Goal: Task Accomplishment & Management: Manage account settings

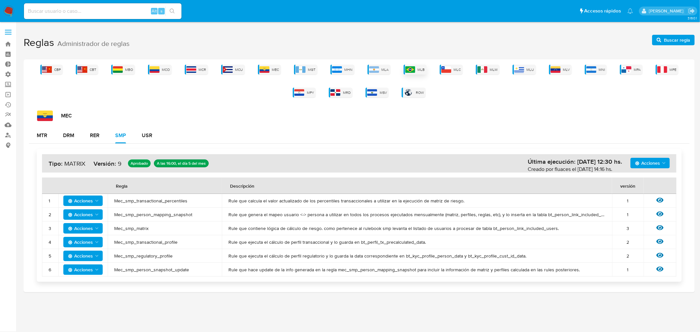
click at [415, 70] on img at bounding box center [411, 69] width 10 height 7
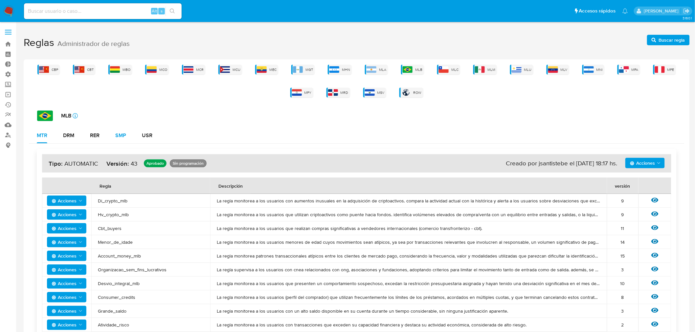
click at [127, 136] on button "SMP" at bounding box center [120, 136] width 27 height 16
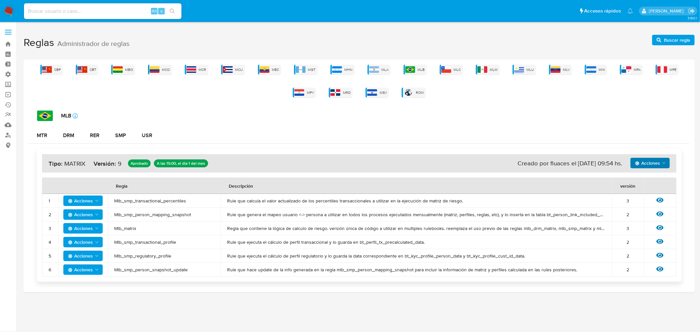
click at [661, 165] on span "Acciones" at bounding box center [651, 163] width 32 height 9
click at [120, 136] on div "SMP" at bounding box center [120, 135] width 11 height 5
click at [655, 165] on span "Acciones" at bounding box center [647, 163] width 25 height 11
click at [96, 201] on icon "Acciones" at bounding box center [96, 200] width 5 height 5
click at [73, 221] on button "Ver historico" at bounding box center [82, 217] width 59 height 16
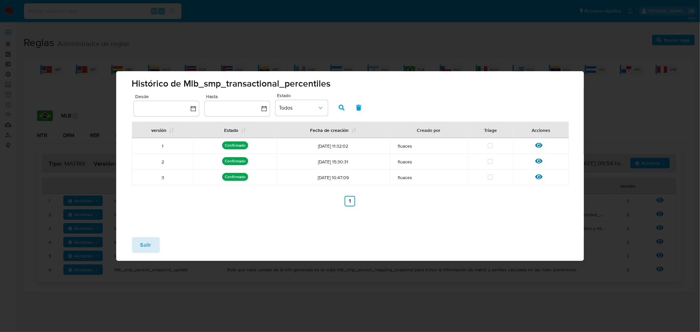
click at [147, 249] on span "Salir" at bounding box center [146, 245] width 11 height 14
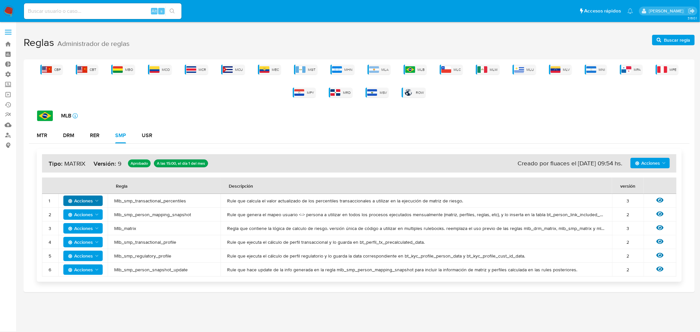
click at [660, 163] on span "Acciones" at bounding box center [647, 163] width 25 height 11
click at [653, 178] on button "Ver historico" at bounding box center [650, 180] width 59 height 16
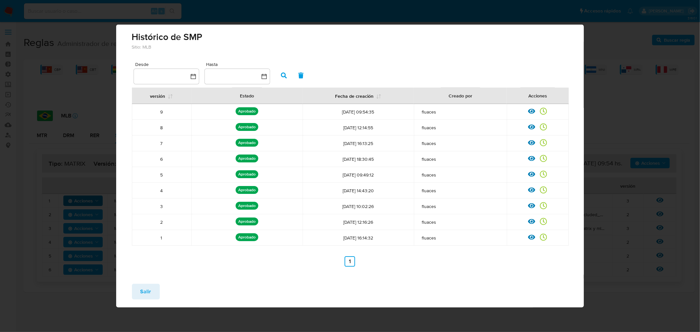
drag, startPoint x: 533, startPoint y: 158, endPoint x: 420, endPoint y: 163, distance: 112.4
click at [420, 163] on tr "6 Aprobado Aprobado por: memedrano 28/07/2025 18:30:45 fluaces Ver rulebook Ver…" at bounding box center [350, 159] width 437 height 16
click at [533, 145] on icon at bounding box center [531, 142] width 7 height 5
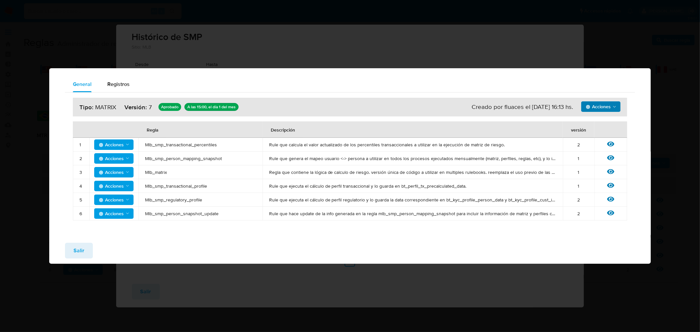
click at [595, 106] on span "Acciones" at bounding box center [598, 106] width 25 height 11
click at [118, 86] on span "Registros" at bounding box center [118, 84] width 22 height 8
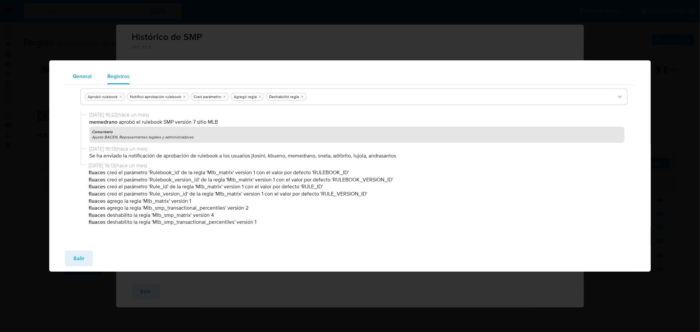
click at [87, 79] on span "General" at bounding box center [82, 77] width 19 height 8
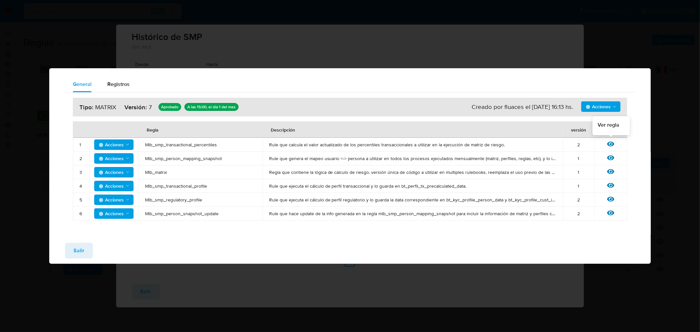
click at [611, 145] on icon at bounding box center [610, 144] width 7 height 5
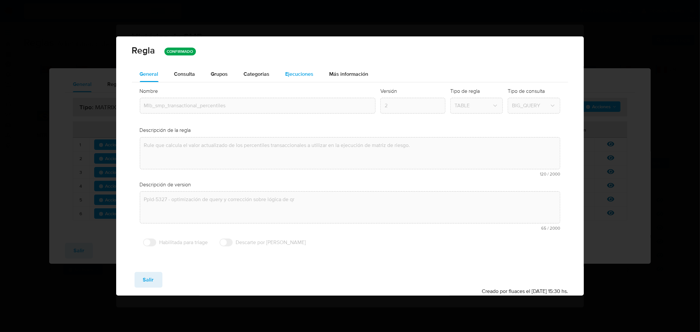
click at [313, 71] on span "Ejecuciones" at bounding box center [300, 74] width 28 height 8
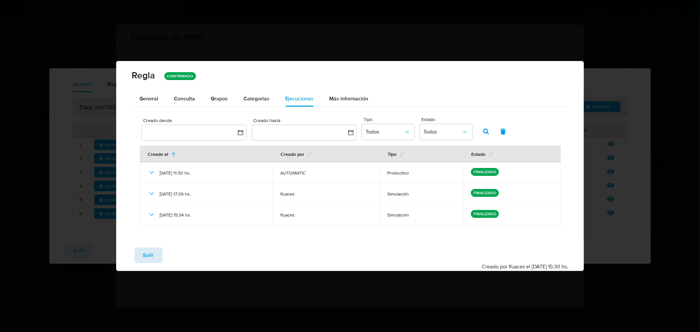
click at [152, 260] on span "Salir" at bounding box center [148, 255] width 11 height 14
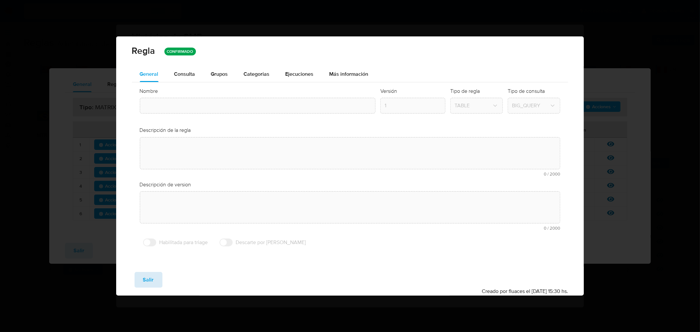
type input "Mlb_smp_transactional_percentiles"
type textarea "Rule que calcula el valor actualizado de los percentiles transaccionales a util…"
type textarea "Ppld-5327 - optimización de query y corrección sobre lógica de qr"
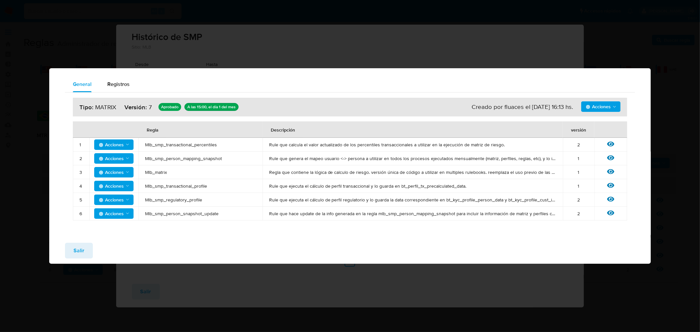
drag, startPoint x: 355, startPoint y: 294, endPoint x: 145, endPoint y: 291, distance: 209.8
click at [350, 294] on div "General Registros Acciones Sin ejecuciones realizadas Creado por fluaces el 27/…" at bounding box center [350, 166] width 700 height 332
click at [90, 256] on button "Salir" at bounding box center [79, 251] width 28 height 16
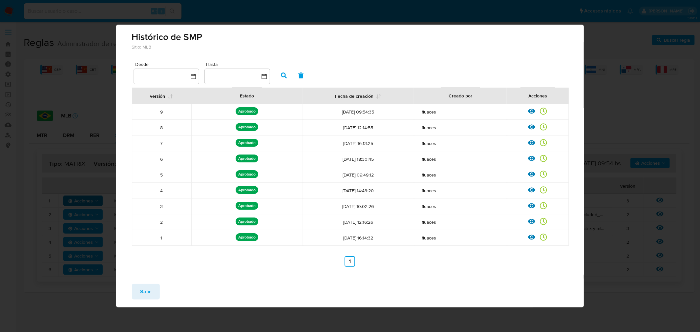
click at [150, 292] on span "Salir" at bounding box center [146, 292] width 11 height 14
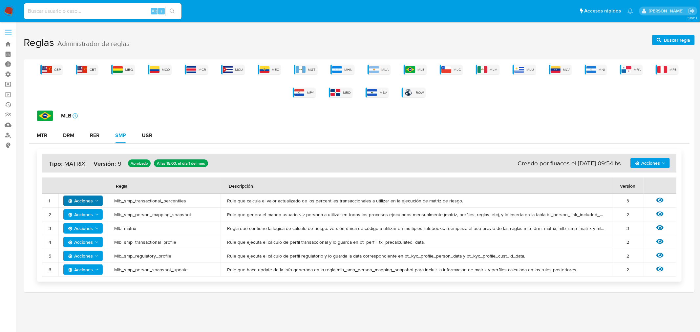
click at [648, 163] on span "Acciones" at bounding box center [647, 163] width 25 height 11
click at [641, 180] on button "Ver historico" at bounding box center [650, 180] width 59 height 16
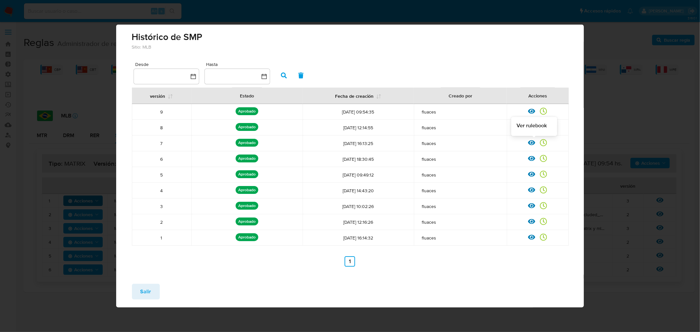
click at [531, 145] on icon at bounding box center [531, 142] width 7 height 5
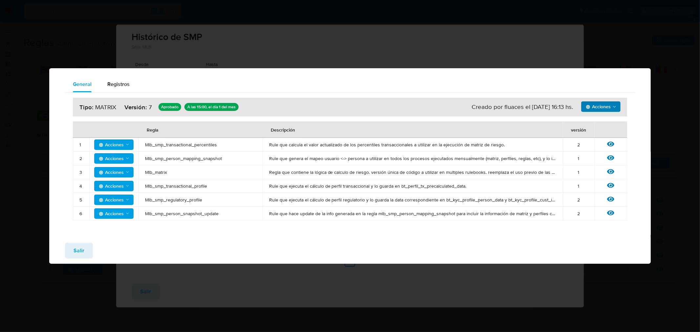
click at [606, 108] on span "Acciones" at bounding box center [598, 106] width 25 height 11
click at [128, 143] on icon "Acciones" at bounding box center [127, 144] width 5 height 5
click at [110, 159] on button "Ver historico" at bounding box center [113, 161] width 59 height 16
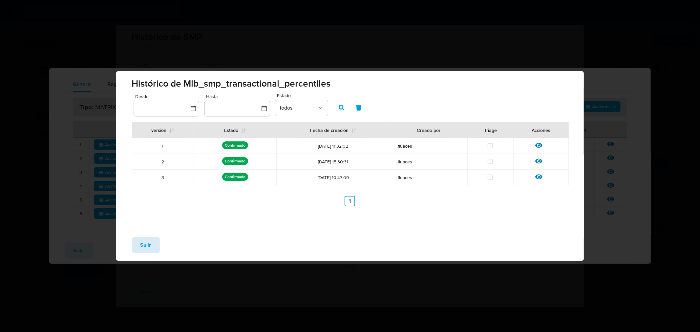
click at [145, 242] on span "Salir" at bounding box center [146, 245] width 11 height 14
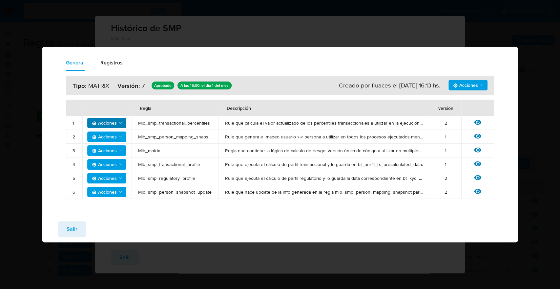
click at [525, 103] on div "General Registros Acciones Sin ejecuciones realizadas Creado por fluaces el 27/…" at bounding box center [280, 144] width 560 height 289
click at [79, 228] on button "Salir" at bounding box center [72, 229] width 28 height 16
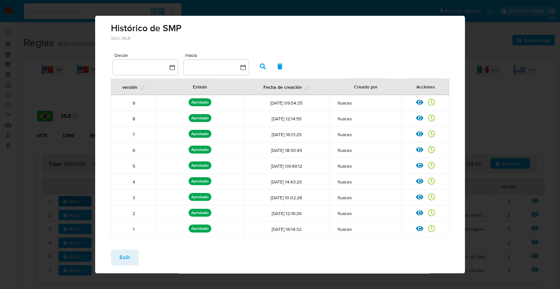
click at [126, 253] on span "Salir" at bounding box center [125, 257] width 11 height 14
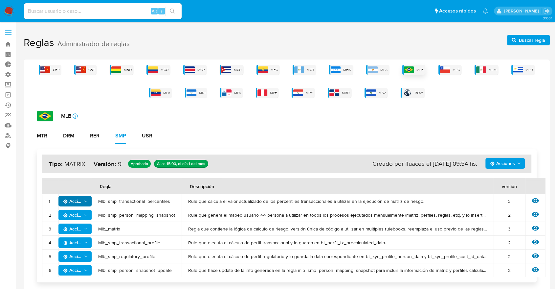
click at [416, 70] on div "MLB" at bounding box center [413, 70] width 23 height 10
click at [40, 135] on div "MTR" at bounding box center [42, 135] width 11 height 5
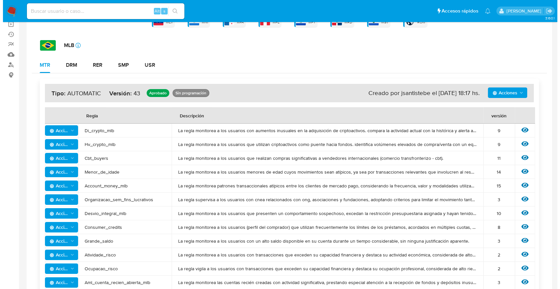
scroll to position [73, 0]
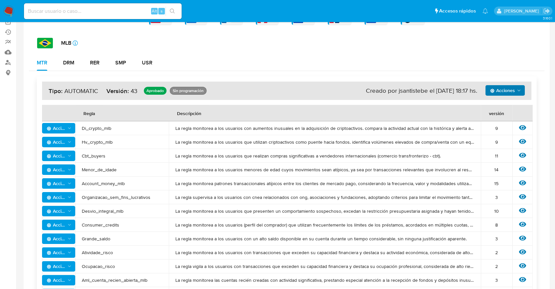
click at [496, 90] on span "Acciones" at bounding box center [502, 90] width 25 height 11
click at [502, 107] on button "Ver historico" at bounding box center [504, 107] width 59 height 16
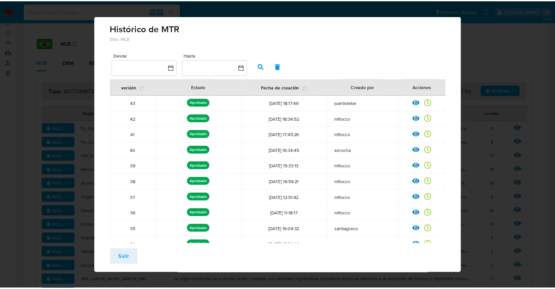
scroll to position [40, 0]
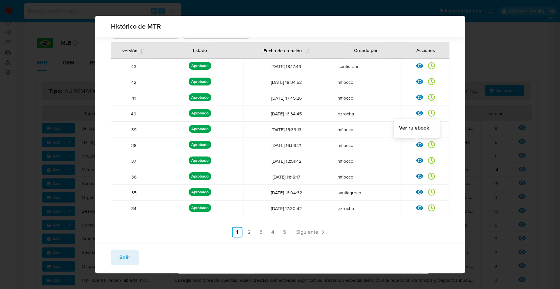
click at [416, 144] on icon at bounding box center [419, 144] width 7 height 5
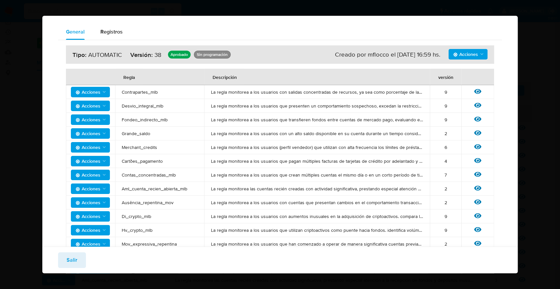
click at [81, 257] on button "Salir" at bounding box center [72, 260] width 28 height 16
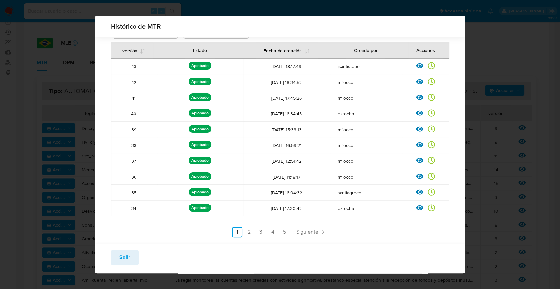
click at [116, 255] on button "Salir" at bounding box center [125, 257] width 28 height 16
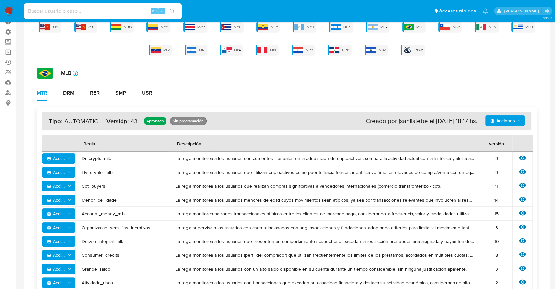
scroll to position [0, 0]
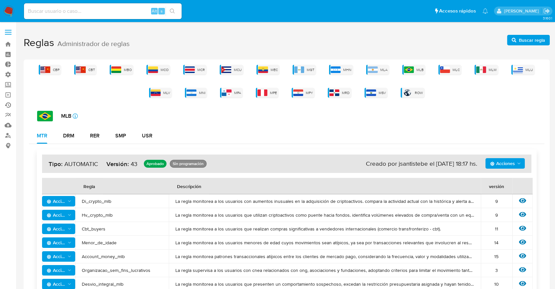
click at [8, 105] on link "Ejecuciones automáticas" at bounding box center [39, 105] width 78 height 10
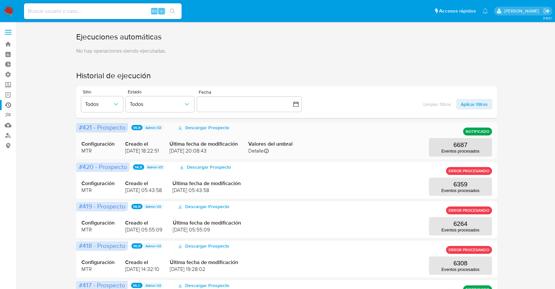
click at [115, 132] on span "#421 - Prospecto" at bounding box center [102, 128] width 52 height 10
click at [109, 107] on span "Todos" at bounding box center [99, 104] width 28 height 7
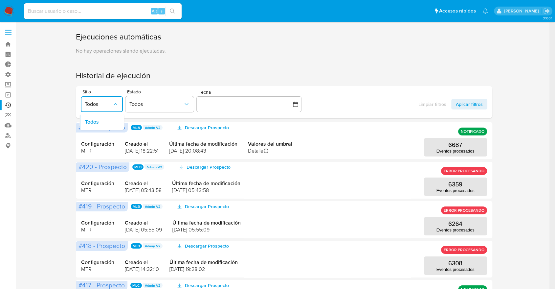
drag, startPoint x: 344, startPoint y: 69, endPoint x: 302, endPoint y: 65, distance: 42.5
click at [330, 69] on div "Ejecuciones automáticas No hay operaciones siendo ejecutadas. Historial de ejec…" at bounding box center [284, 283] width 416 height 503
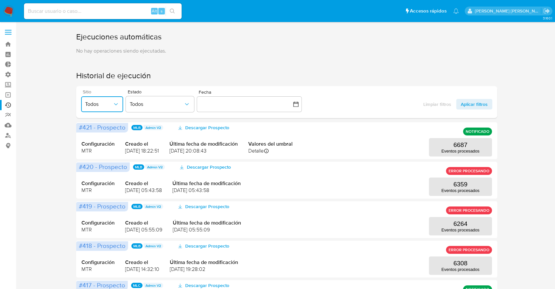
click at [115, 101] on icon "button" at bounding box center [116, 104] width 7 height 7
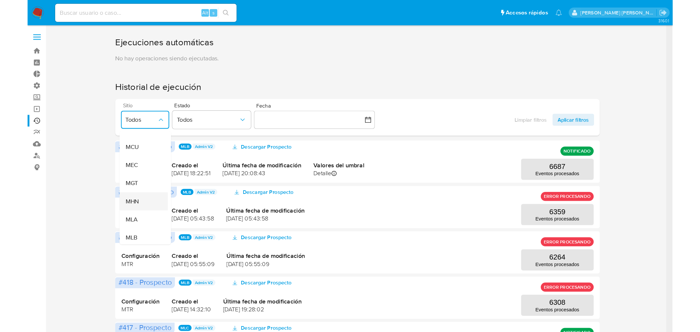
scroll to position [109, 0]
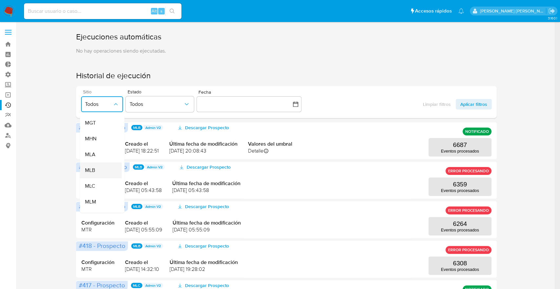
click at [91, 169] on span "MLB" at bounding box center [90, 170] width 10 height 7
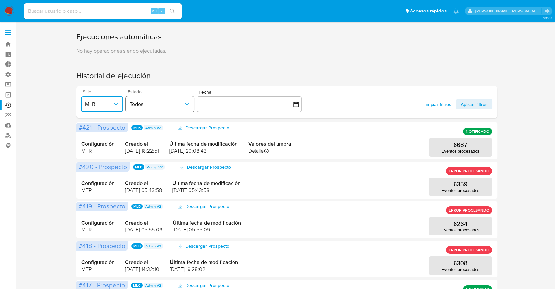
click at [164, 103] on span "Todos" at bounding box center [157, 104] width 54 height 7
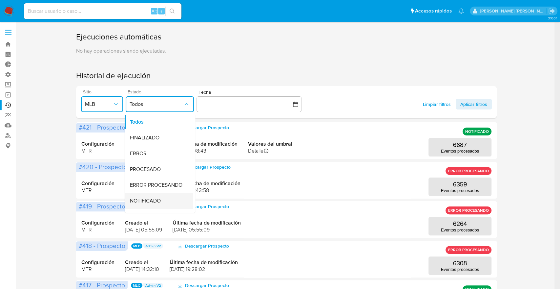
click at [157, 203] on span "NOTIFICADO" at bounding box center [145, 200] width 31 height 7
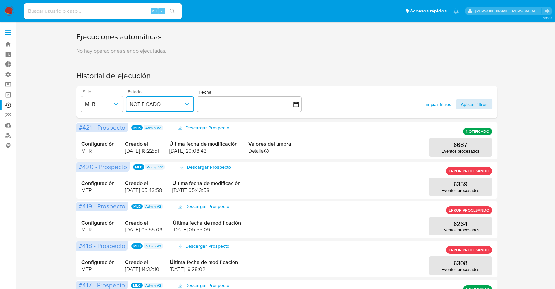
click at [477, 104] on span "Aplicar filtros" at bounding box center [474, 104] width 27 height 11
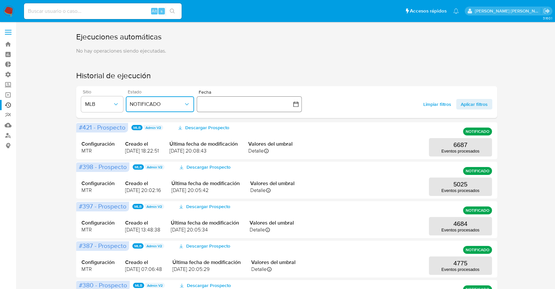
click at [292, 102] on button "button" at bounding box center [249, 104] width 105 height 16
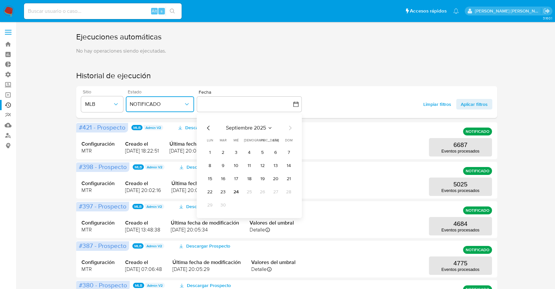
click at [208, 128] on icon "Mes anterior" at bounding box center [209, 128] width 8 height 8
click at [261, 151] on button "1" at bounding box center [262, 152] width 11 height 11
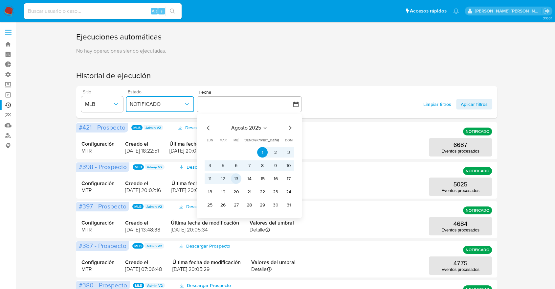
click at [236, 178] on button "13" at bounding box center [236, 178] width 11 height 11
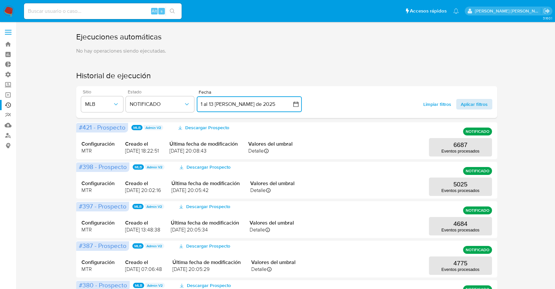
click at [478, 103] on span "Aplicar filtros" at bounding box center [474, 104] width 27 height 11
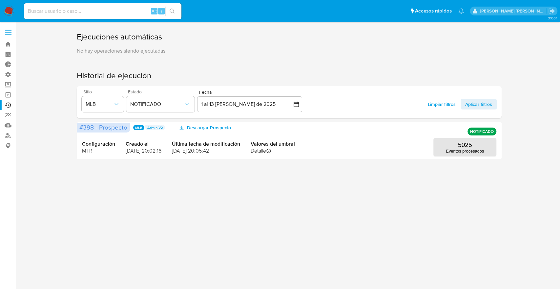
click at [512, 124] on div "Ejecuciones automáticas No hay operaciones siendo ejecutadas. Historial de ejec…" at bounding box center [290, 114] width 532 height 164
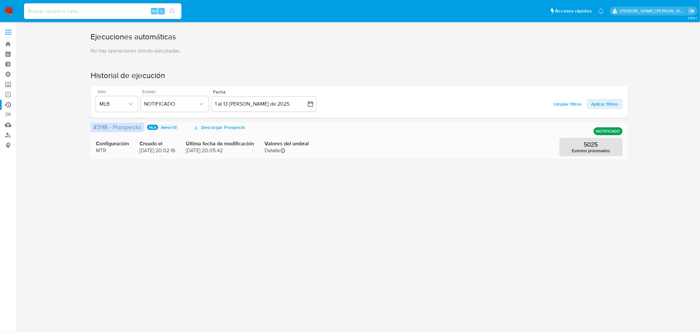
drag, startPoint x: 168, startPoint y: 150, endPoint x: 190, endPoint y: 150, distance: 21.4
click at [190, 150] on div "Configuración MTR Creado el 07/08/2025 20:02:16 Última fecha de modificación 11…" at bounding box center [359, 141] width 527 height 32
drag, startPoint x: 186, startPoint y: 149, endPoint x: 175, endPoint y: 148, distance: 10.6
click at [175, 148] on span "07/08/2025 20:02:16" at bounding box center [158, 150] width 36 height 7
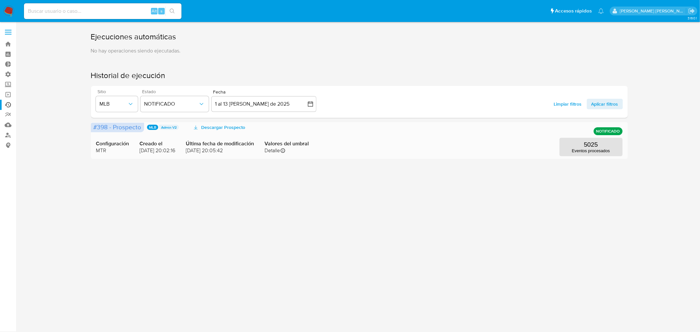
click at [175, 148] on span "07/08/2025 20:02:16" at bounding box center [158, 150] width 36 height 7
drag, startPoint x: 169, startPoint y: 150, endPoint x: 187, endPoint y: 151, distance: 17.5
click at [176, 151] on span "07/08/2025 20:02:16" at bounding box center [158, 150] width 36 height 7
click at [418, 221] on div "3.160.1" at bounding box center [359, 177] width 671 height 302
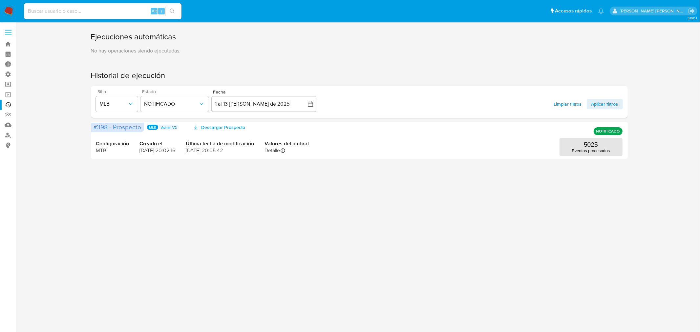
click at [299, 233] on div "3.160.1" at bounding box center [359, 177] width 671 height 302
click at [294, 281] on div "3.160.1" at bounding box center [359, 177] width 671 height 302
click at [560, 224] on div "3.160.1" at bounding box center [359, 177] width 671 height 302
click at [560, 148] on p "Eventos procesados" at bounding box center [591, 150] width 38 height 5
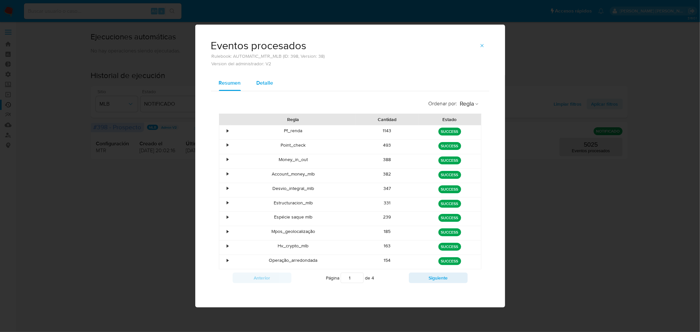
click at [262, 87] on div "Detalle" at bounding box center [265, 83] width 17 height 16
select select "10"
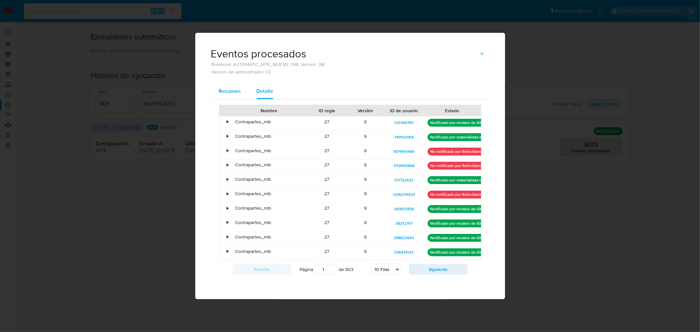
click at [239, 84] on div "Resumen" at bounding box center [230, 91] width 22 height 16
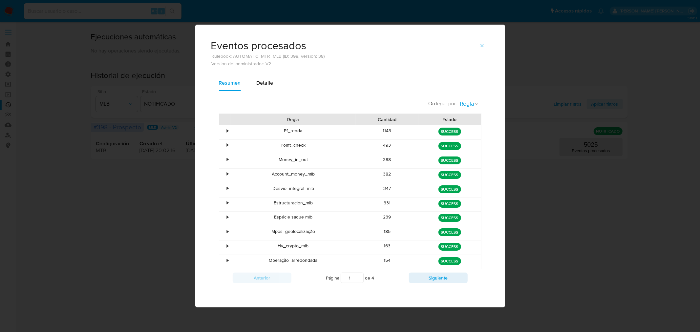
click at [470, 109] on button "Regla" at bounding box center [470, 104] width 24 height 15
click at [469, 116] on span "Estado" at bounding box center [467, 118] width 15 height 7
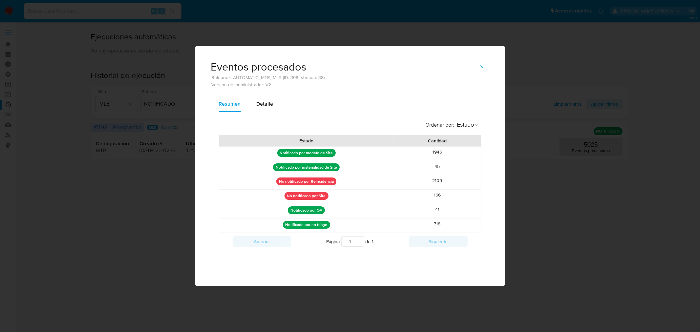
click at [490, 261] on div "Resumen Detalle Ordenar por : Estado Estado Cantidad Notificado por modelo de S…" at bounding box center [350, 183] width 310 height 175
click at [481, 67] on icon "button" at bounding box center [482, 66] width 5 height 5
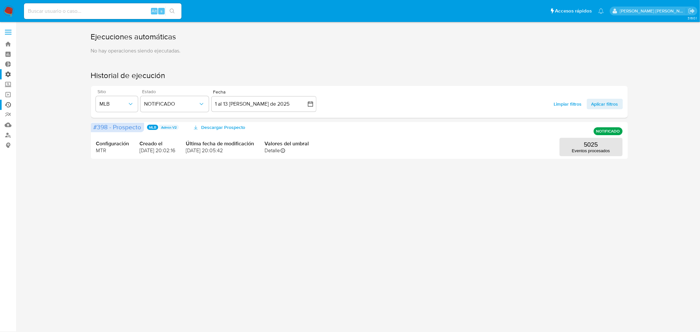
click at [11, 75] on label "Administración" at bounding box center [39, 74] width 78 height 10
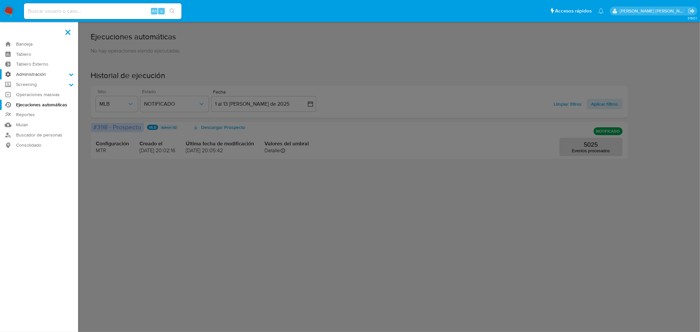
click at [0, 0] on input "Administración" at bounding box center [0, 0] width 0 height 0
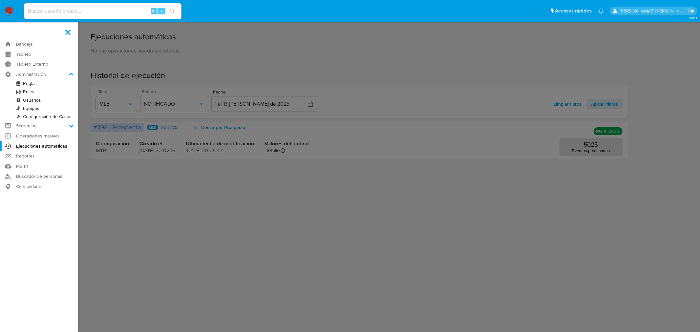
click at [30, 84] on link "Reglas" at bounding box center [39, 83] width 78 height 8
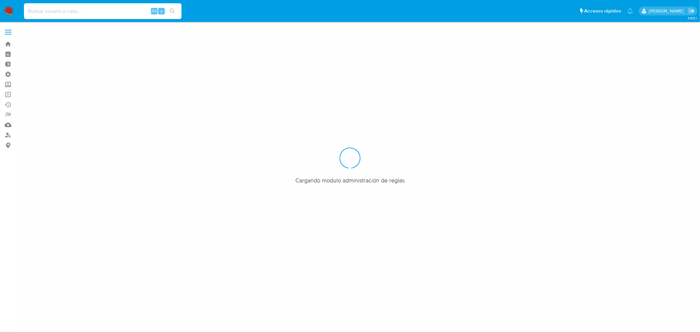
click at [82, 10] on input at bounding box center [103, 11] width 158 height 9
paste input "132586331"
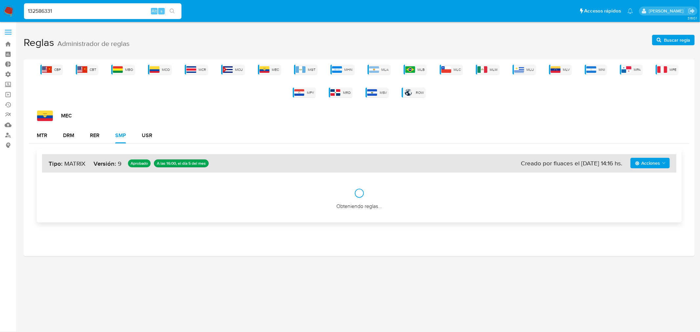
type input "132586331"
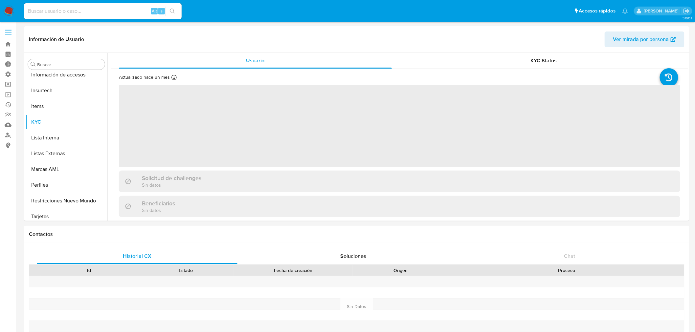
scroll to position [309, 0]
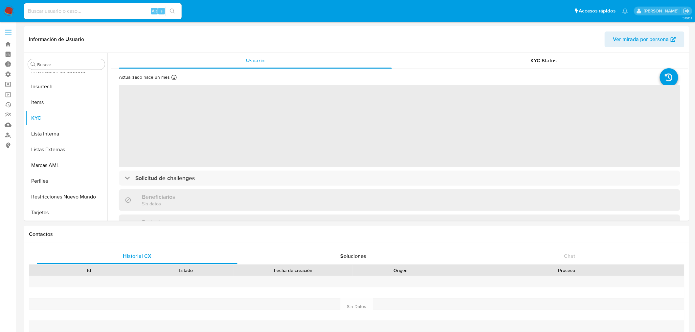
select select "10"
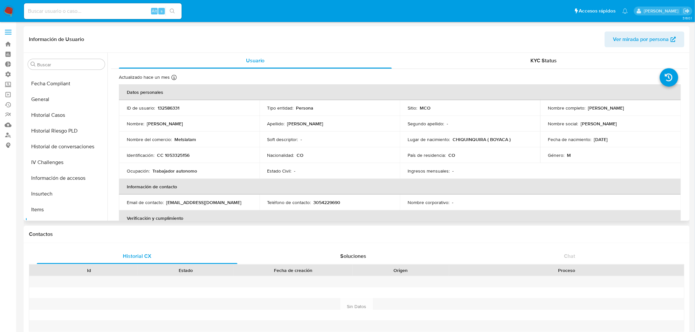
scroll to position [199, 0]
click at [47, 118] on button "Historial Casos" at bounding box center [63, 118] width 77 height 16
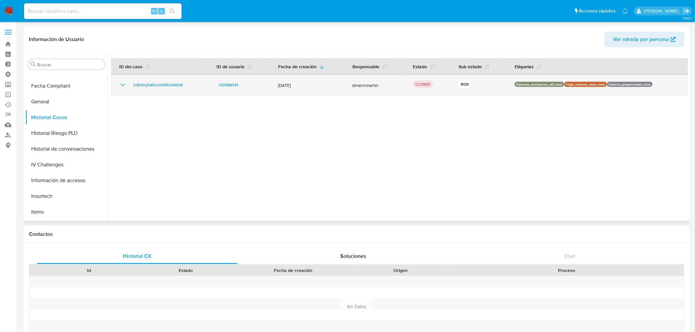
click at [121, 85] on icon "Mostrar/Ocultar" at bounding box center [123, 85] width 8 height 8
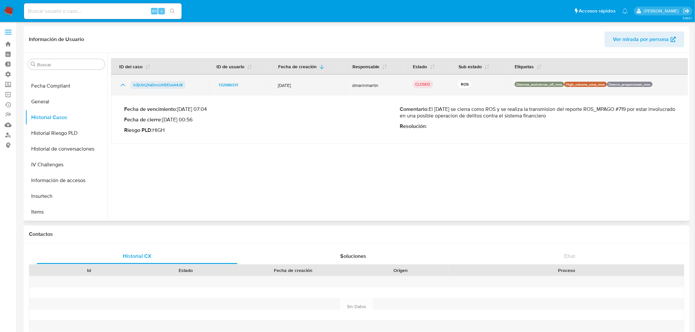
click at [156, 87] on span "h3jUtrLjYaDncUHEEiolA4J8" at bounding box center [157, 85] width 49 height 8
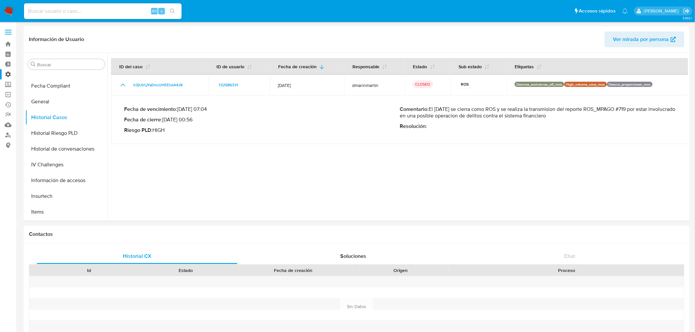
click at [7, 73] on label "Administración" at bounding box center [39, 74] width 78 height 10
click at [0, 0] on input "Administración" at bounding box center [0, 0] width 0 height 0
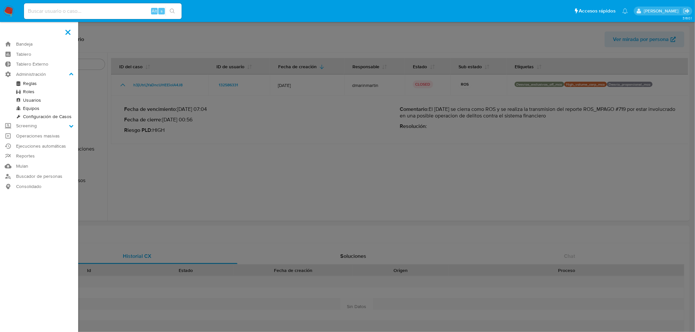
click at [29, 89] on link "Roles" at bounding box center [39, 92] width 78 height 8
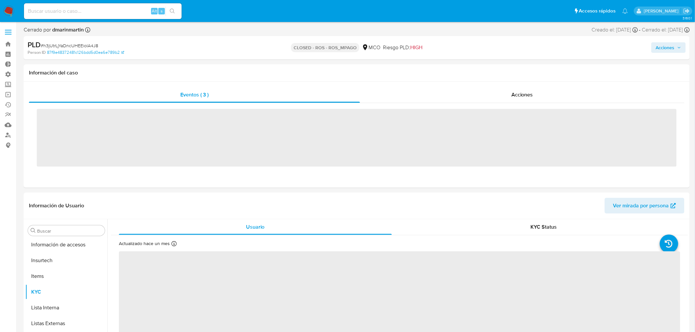
scroll to position [309, 0]
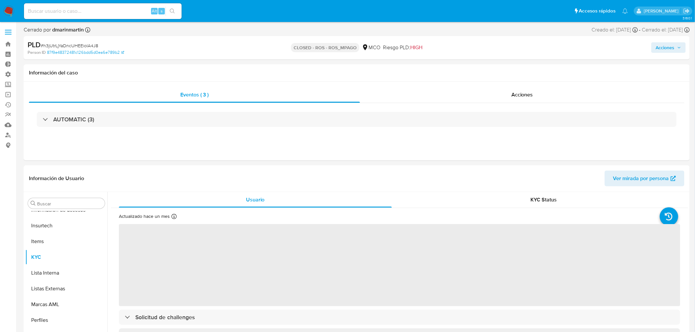
select select "10"
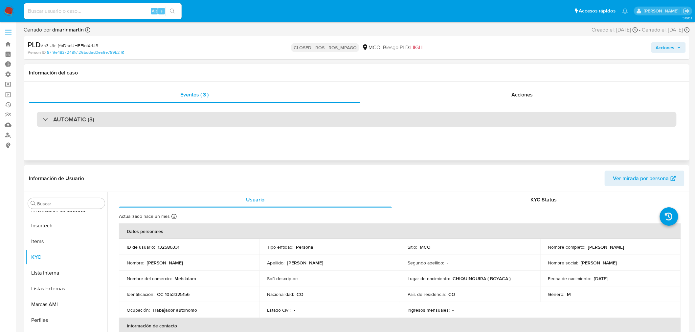
click at [80, 115] on div "AUTOMATIC (3)" at bounding box center [357, 119] width 640 height 15
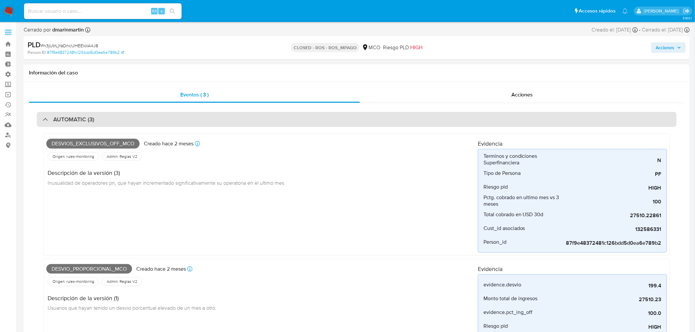
click at [80, 115] on div "AUTOMATIC (3)" at bounding box center [357, 119] width 640 height 15
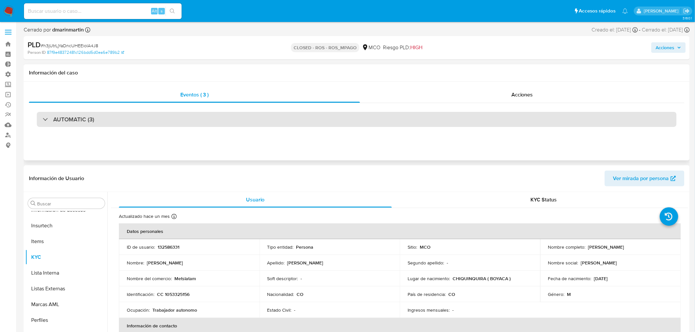
click at [78, 124] on div "AUTOMATIC (3)" at bounding box center [357, 119] width 640 height 15
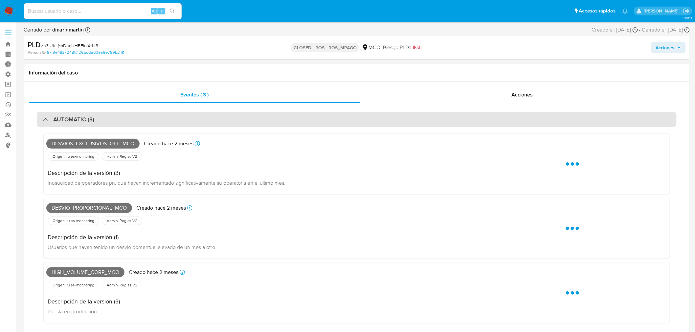
click at [76, 123] on h3 "AUTOMATIC (3)" at bounding box center [73, 119] width 41 height 7
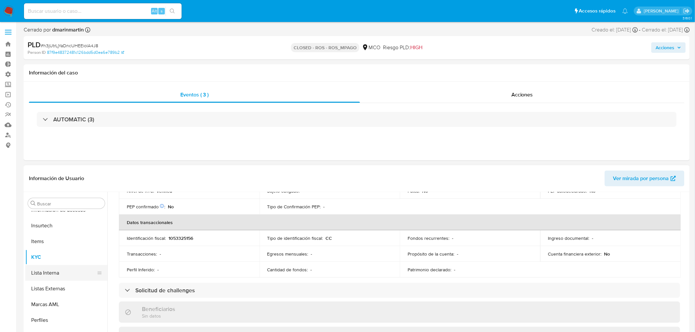
scroll to position [309, 0]
click at [46, 303] on button "Marcas AML" at bounding box center [63, 304] width 77 height 16
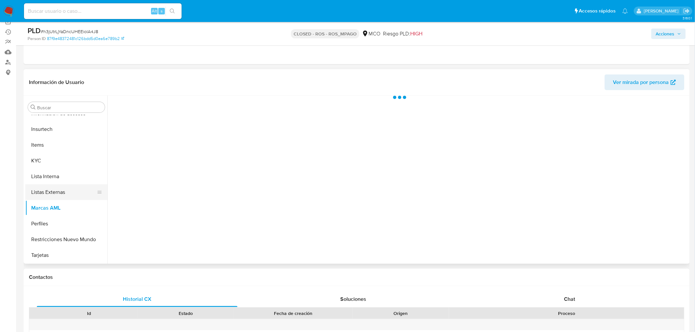
click at [50, 191] on button "Listas Externas" at bounding box center [63, 193] width 77 height 16
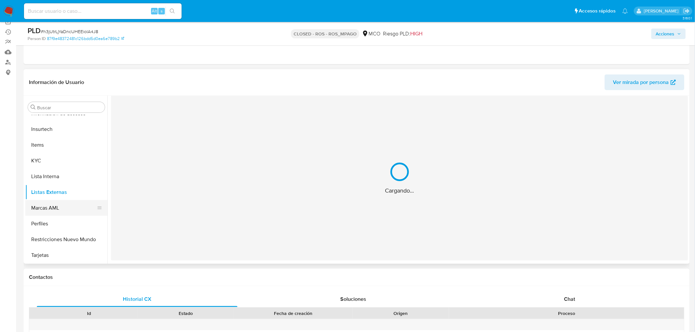
click at [52, 203] on button "Marcas AML" at bounding box center [63, 208] width 77 height 16
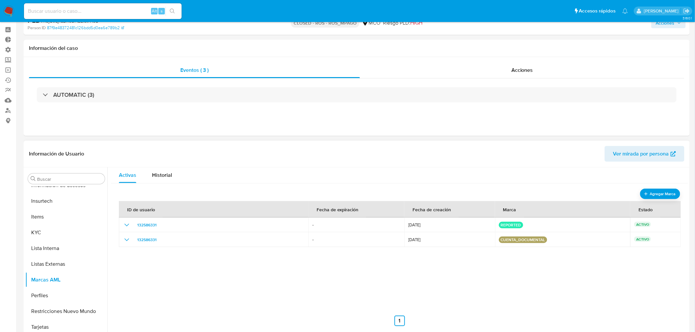
scroll to position [36, 0]
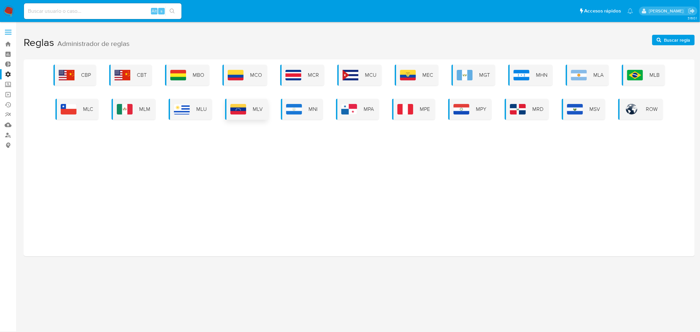
click at [636, 73] on img at bounding box center [635, 75] width 16 height 11
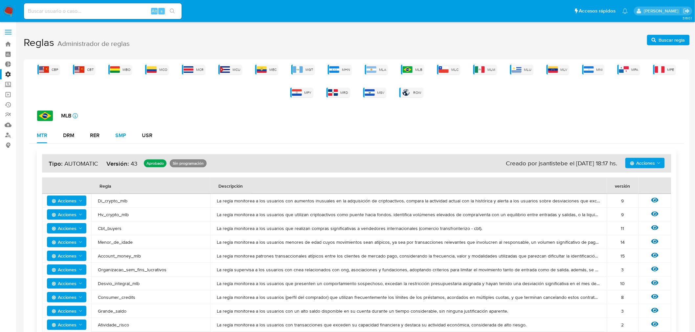
click at [124, 133] on div "SMP" at bounding box center [120, 135] width 11 height 5
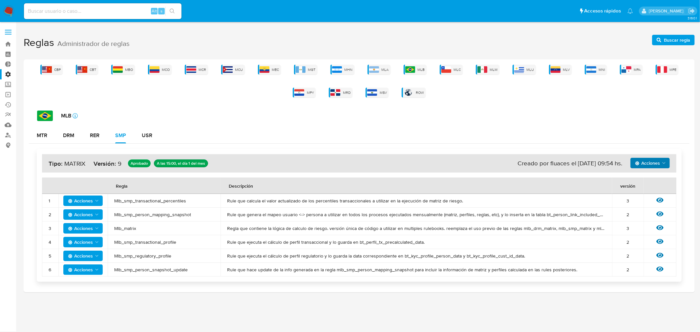
click at [655, 160] on span "Acciones" at bounding box center [647, 163] width 25 height 11
click at [649, 177] on button "Ver historico" at bounding box center [650, 180] width 59 height 16
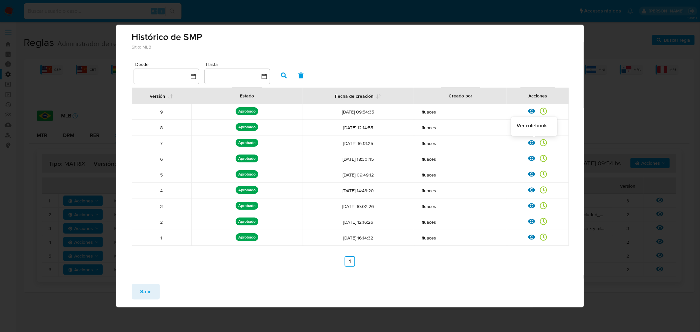
click at [533, 142] on icon at bounding box center [531, 142] width 7 height 7
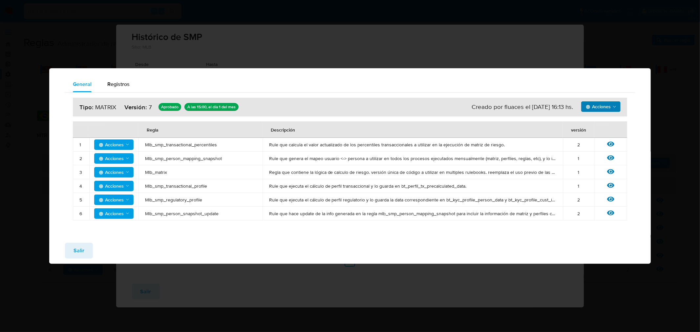
click at [605, 107] on span "Acciones" at bounding box center [598, 106] width 25 height 11
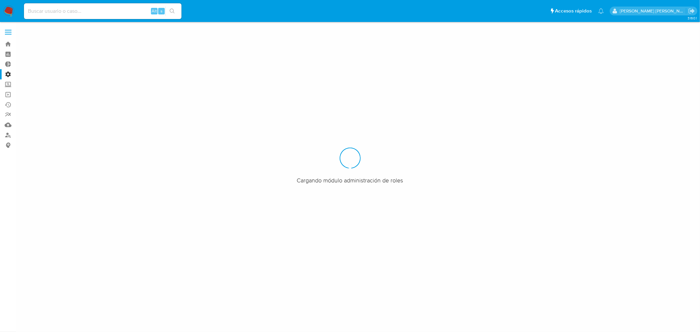
click at [9, 74] on label "Administración" at bounding box center [39, 74] width 78 height 10
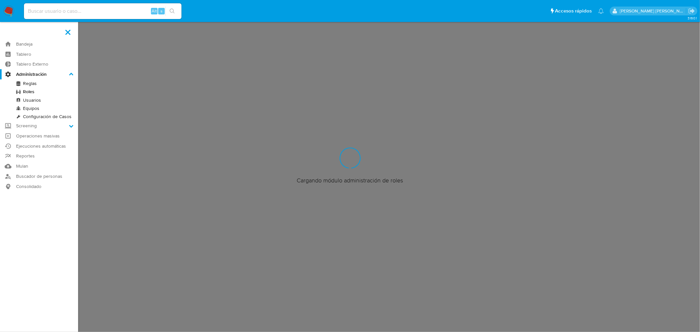
click at [0, 0] on input "Administración" at bounding box center [0, 0] width 0 height 0
click at [32, 100] on link "Usuarios" at bounding box center [39, 100] width 78 height 8
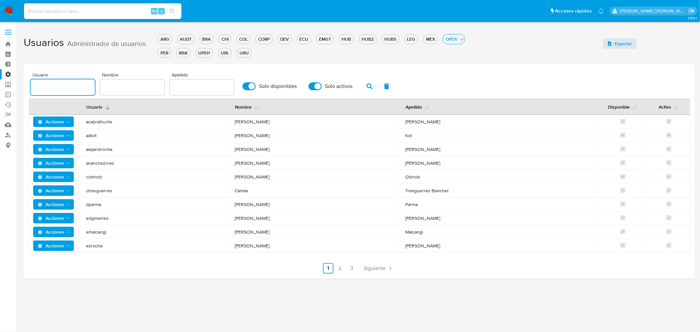
click at [58, 89] on input "text" at bounding box center [63, 87] width 64 height 9
type input "memedrano"
click at [367, 81] on span "button" at bounding box center [370, 86] width 6 height 11
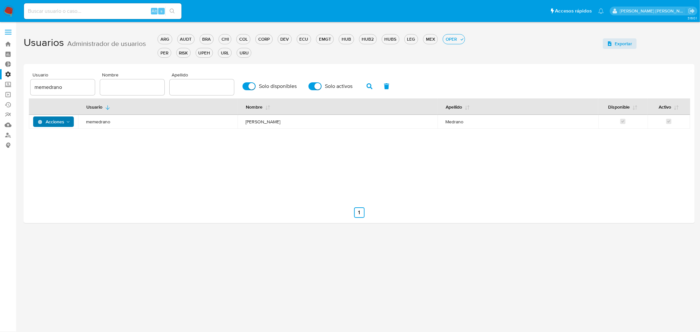
click at [66, 120] on icon "Acciones" at bounding box center [68, 122] width 5 height 5
click at [47, 138] on button "Detalle" at bounding box center [54, 139] width 59 height 16
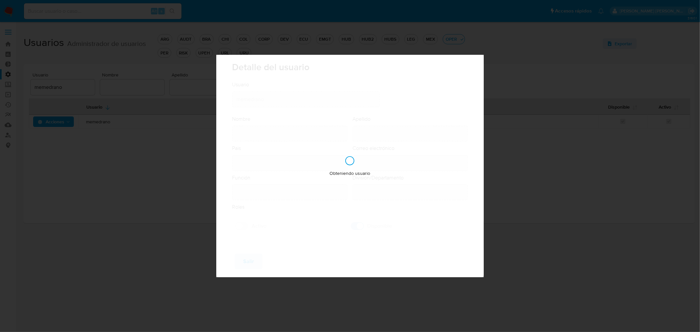
type input "[PERSON_NAME]"
type input "Medrano"
type input "[GEOGRAPHIC_DATA]"
type input "[EMAIL_ADDRESS][PERSON_NAME][DOMAIN_NAME]"
type input "Supervisor (80001637)"
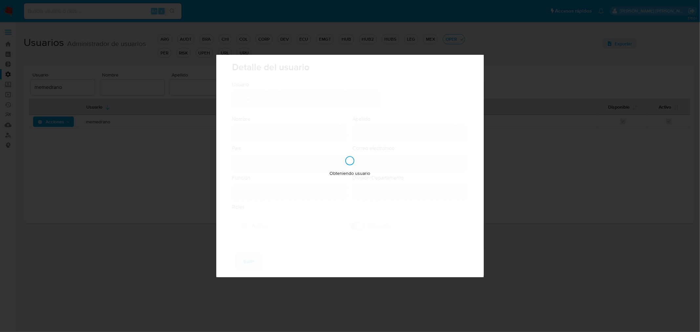
type input "Risk & Compliance Risk & Compliance Operations"
checkbox input "true"
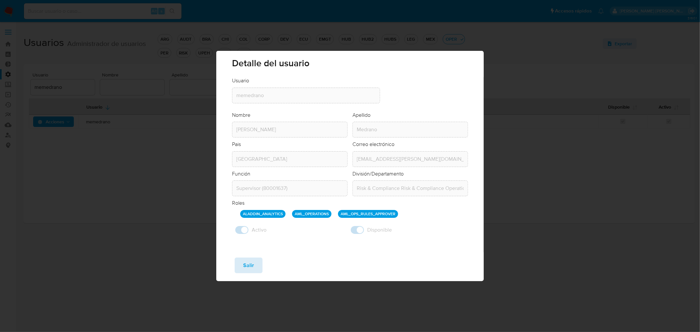
click at [251, 266] on span "Salir" at bounding box center [248, 265] width 11 height 14
checkbox input "false"
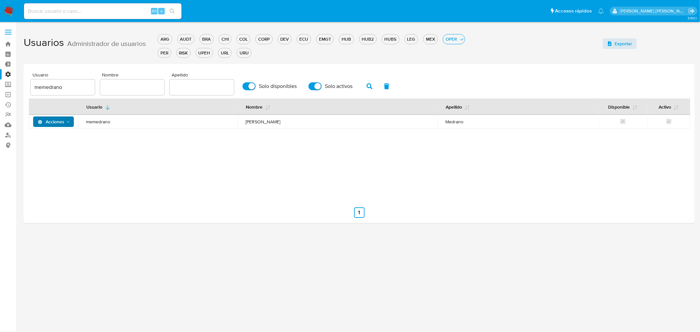
click at [8, 73] on label "Administración" at bounding box center [39, 74] width 78 height 10
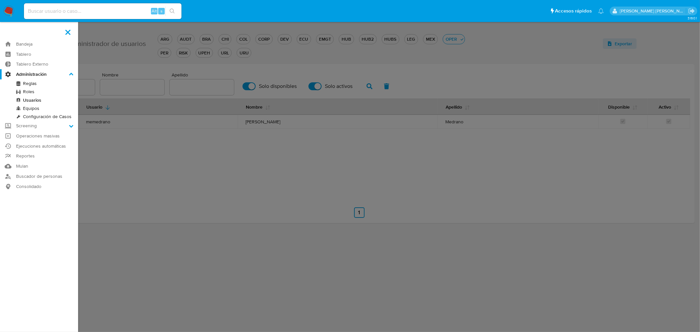
click at [0, 0] on input "Administración" at bounding box center [0, 0] width 0 height 0
click at [30, 93] on link "Roles" at bounding box center [39, 92] width 78 height 8
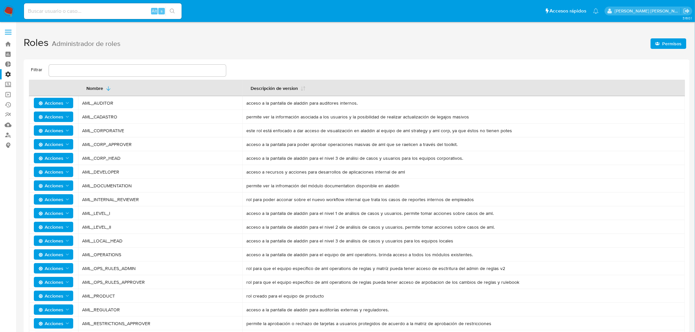
click at [77, 70] on input "text" at bounding box center [137, 70] width 177 height 9
click at [68, 280] on icon "Acciones" at bounding box center [67, 282] width 5 height 5
click at [47, 316] on button "Permisos" at bounding box center [54, 315] width 59 height 16
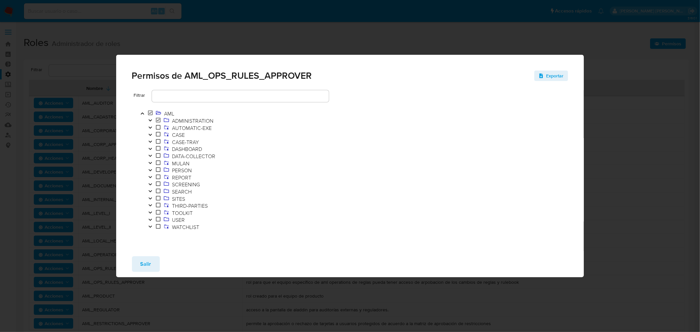
click at [151, 135] on icon "Toggle" at bounding box center [149, 135] width 3 height 2
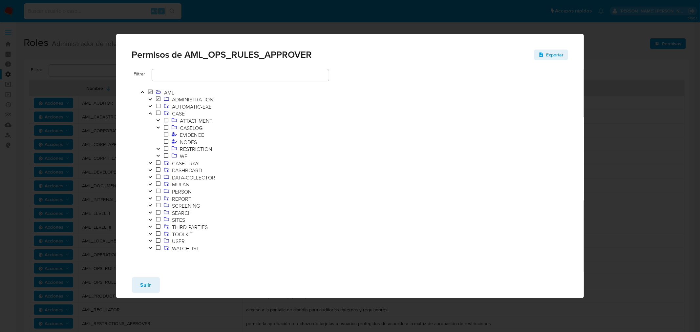
click at [152, 114] on icon "Toggle" at bounding box center [150, 114] width 5 height 4
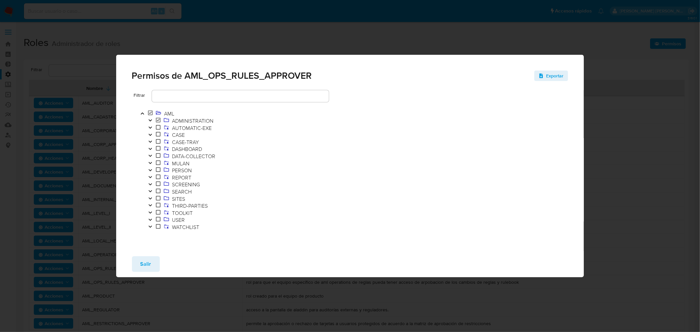
click at [149, 121] on icon "Toggle" at bounding box center [150, 121] width 5 height 4
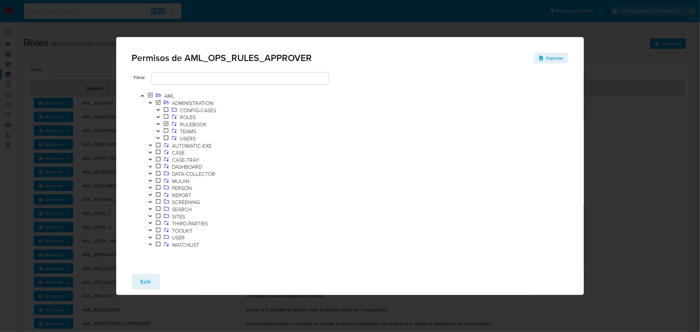
click at [157, 121] on button "Toggle" at bounding box center [158, 124] width 8 height 7
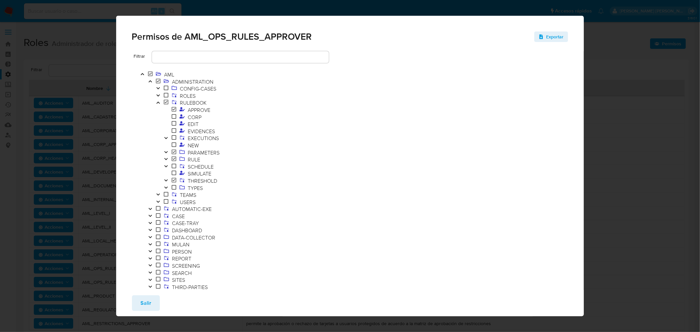
click at [165, 138] on icon "Toggle" at bounding box center [165, 138] width 3 height 2
click at [165, 138] on icon "Toggle" at bounding box center [166, 138] width 5 height 4
click at [167, 136] on icon "Toggle" at bounding box center [166, 138] width 5 height 4
click at [165, 187] on icon "Toggle" at bounding box center [165, 188] width 3 height 2
click at [166, 173] on icon "Toggle" at bounding box center [165, 174] width 3 height 2
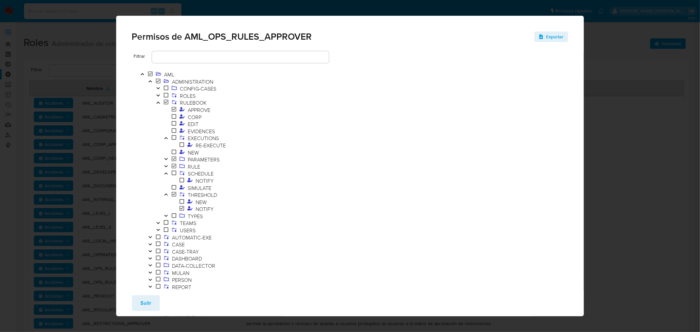
click at [166, 165] on icon "Toggle" at bounding box center [166, 167] width 5 height 4
click at [167, 157] on button "Toggle" at bounding box center [166, 159] width 8 height 7
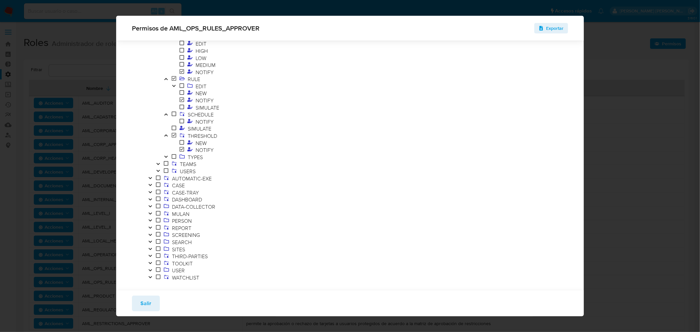
scroll to position [131, 0]
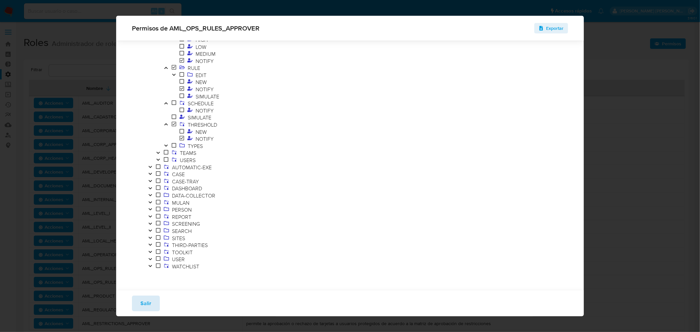
click at [147, 301] on span "Salir" at bounding box center [146, 303] width 11 height 14
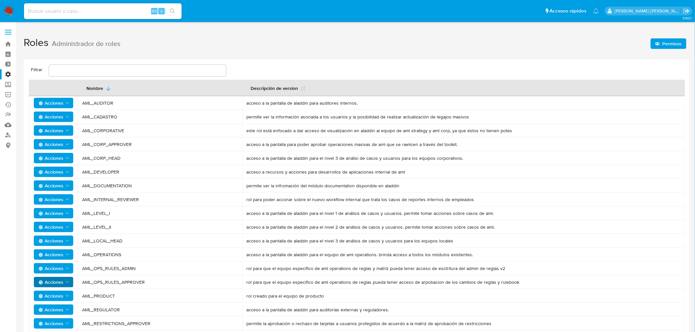
click at [67, 270] on icon "Acciones" at bounding box center [67, 268] width 5 height 5
click at [41, 299] on button "Permisos" at bounding box center [54, 301] width 59 height 16
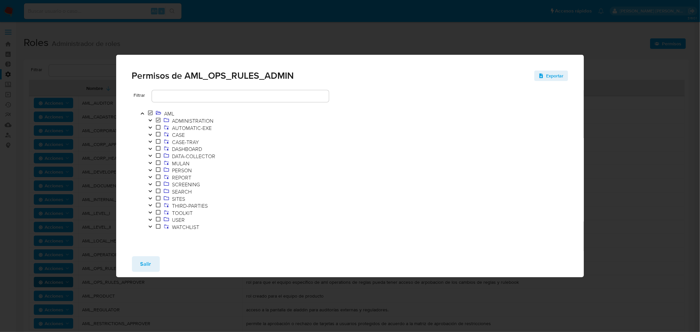
click at [149, 119] on icon "Toggle" at bounding box center [150, 121] width 5 height 4
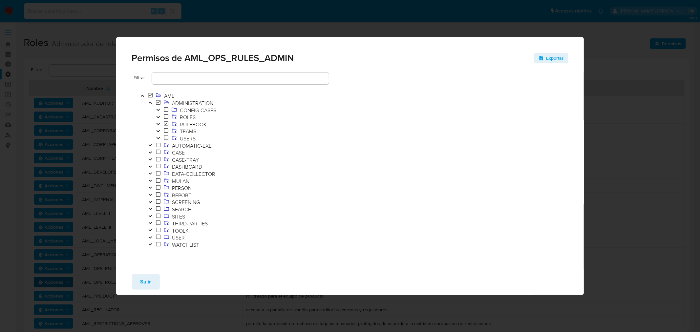
click at [157, 110] on icon "Toggle" at bounding box center [158, 110] width 5 height 4
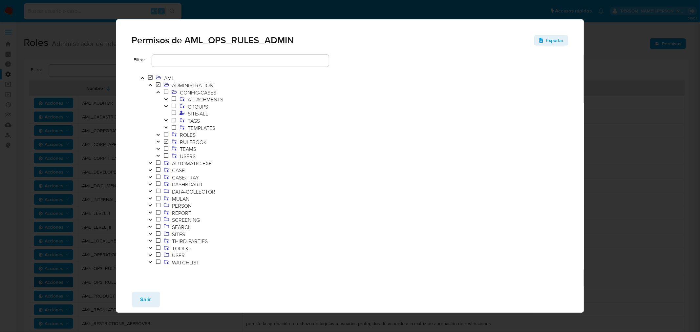
click at [158, 142] on icon "Toggle" at bounding box center [158, 142] width 5 height 4
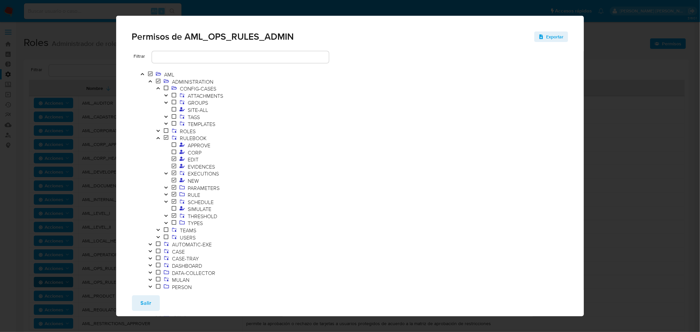
click at [166, 173] on icon "Toggle" at bounding box center [166, 174] width 5 height 4
click at [166, 173] on icon "Toggle" at bounding box center [165, 174] width 3 height 2
click at [165, 188] on icon "Toggle" at bounding box center [165, 188] width 3 height 2
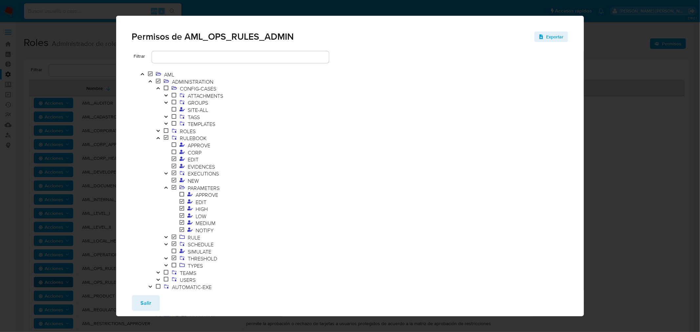
click at [165, 188] on icon "Toggle" at bounding box center [166, 188] width 5 height 4
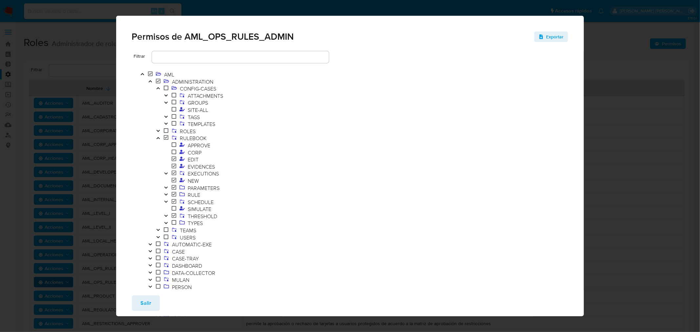
click at [167, 194] on icon "Toggle" at bounding box center [166, 195] width 5 height 4
click at [165, 202] on icon "Toggle" at bounding box center [165, 202] width 3 height 2
click at [165, 202] on icon "Toggle" at bounding box center [166, 202] width 5 height 4
click at [165, 217] on icon "Toggle" at bounding box center [166, 216] width 5 height 4
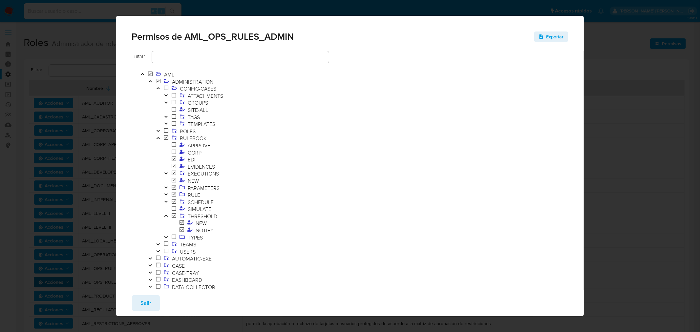
click at [165, 217] on icon "Toggle" at bounding box center [165, 216] width 3 height 2
click at [165, 222] on icon "Toggle" at bounding box center [166, 223] width 5 height 4
click at [167, 174] on icon "Toggle" at bounding box center [166, 174] width 5 height 4
click at [166, 175] on icon "Toggle" at bounding box center [166, 174] width 5 height 4
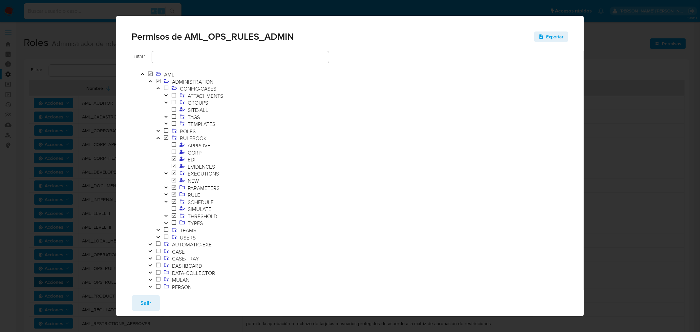
click at [166, 175] on icon "Toggle" at bounding box center [166, 174] width 5 height 4
click at [167, 187] on icon "Toggle" at bounding box center [165, 188] width 3 height 2
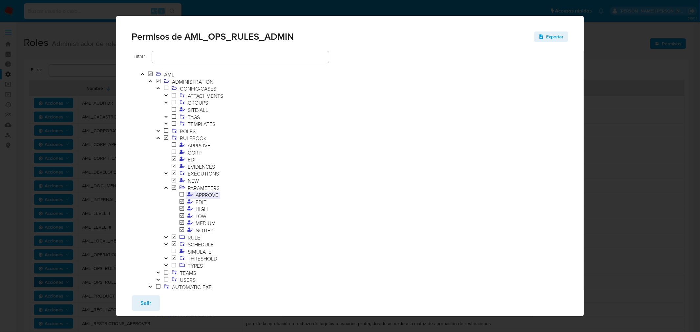
click at [200, 192] on span "APPROVE" at bounding box center [207, 194] width 26 height 7
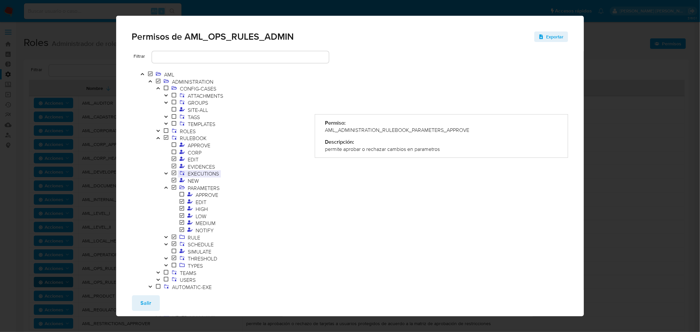
click at [202, 171] on span "EXECUTIONS" at bounding box center [204, 173] width 34 height 7
drag, startPoint x: 319, startPoint y: 150, endPoint x: 509, endPoint y: 150, distance: 189.8
click at [509, 150] on div "Permiso: AML_ADMINISTRATION_RULEBOOK_EXECUTIONS Descripción: permite el acceso …" at bounding box center [441, 136] width 253 height 44
click at [509, 150] on div "permite el acceso al modulo de visualizacion de ejecuciones de un rulebook" at bounding box center [441, 149] width 233 height 7
drag, startPoint x: 508, startPoint y: 149, endPoint x: 327, endPoint y: 144, distance: 180.7
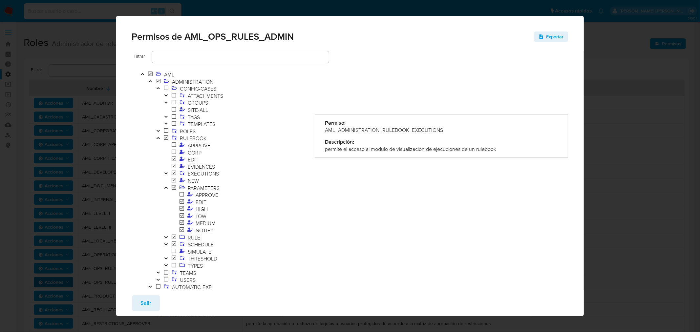
click at [327, 144] on div "Descripción: permite el acceso al modulo de visualizacion de ejecuciones de un …" at bounding box center [441, 146] width 233 height 14
click at [327, 144] on div "Descripción:" at bounding box center [441, 142] width 233 height 7
click at [192, 182] on span "NEW" at bounding box center [194, 180] width 14 height 7
drag, startPoint x: 335, startPoint y: 150, endPoint x: 417, endPoint y: 166, distance: 83.6
click at [416, 166] on div "Permiso: AML_ADMINISTRATION_RULEBOOK_NEW Descripción: permite crear un nuevo ru…" at bounding box center [441, 231] width 253 height 336
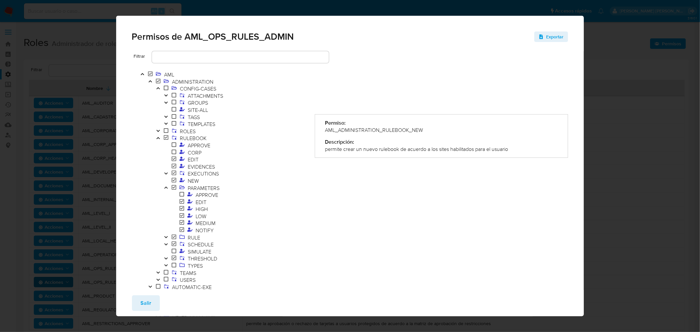
click at [417, 166] on div "Permiso: AML_ADMINISTRATION_RULEBOOK_NEW Descripción: permite crear un nuevo ru…" at bounding box center [441, 231] width 253 height 336
click at [145, 301] on span "Salir" at bounding box center [146, 303] width 11 height 14
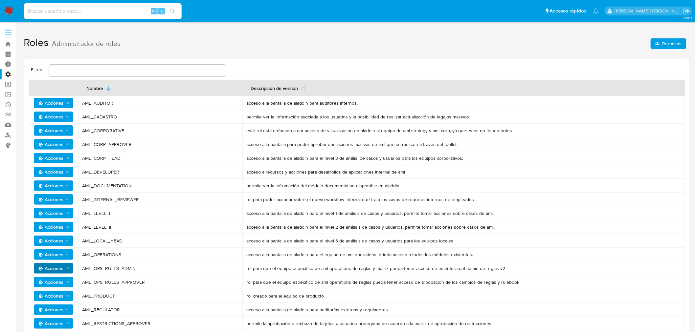
click at [65, 278] on span "Acciones" at bounding box center [54, 282] width 32 height 9
click at [47, 315] on button "Permisos" at bounding box center [54, 315] width 59 height 16
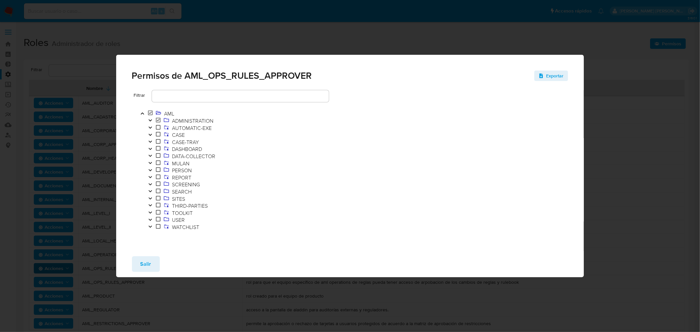
click at [151, 119] on icon "Toggle" at bounding box center [150, 121] width 5 height 4
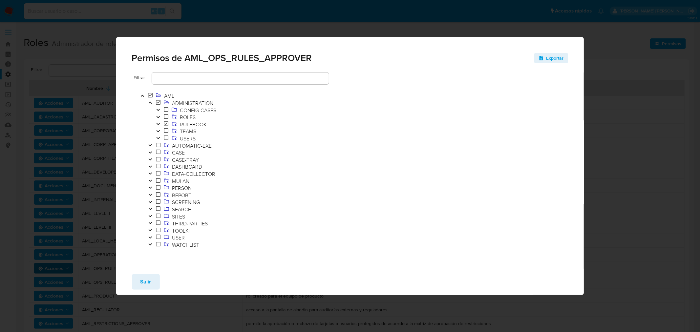
click at [159, 124] on icon "Toggle" at bounding box center [158, 124] width 5 height 4
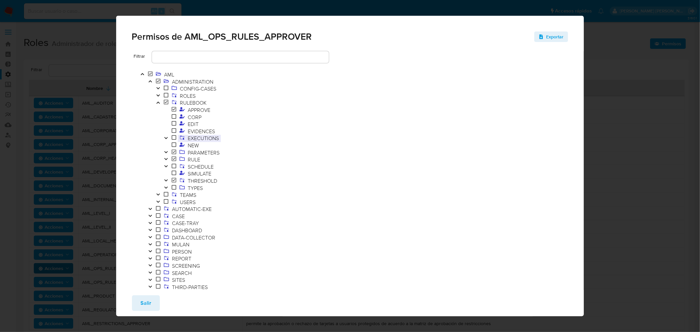
click at [208, 138] on span "EXECUTIONS" at bounding box center [204, 138] width 34 height 7
